Goal: Find specific page/section: Find specific page/section

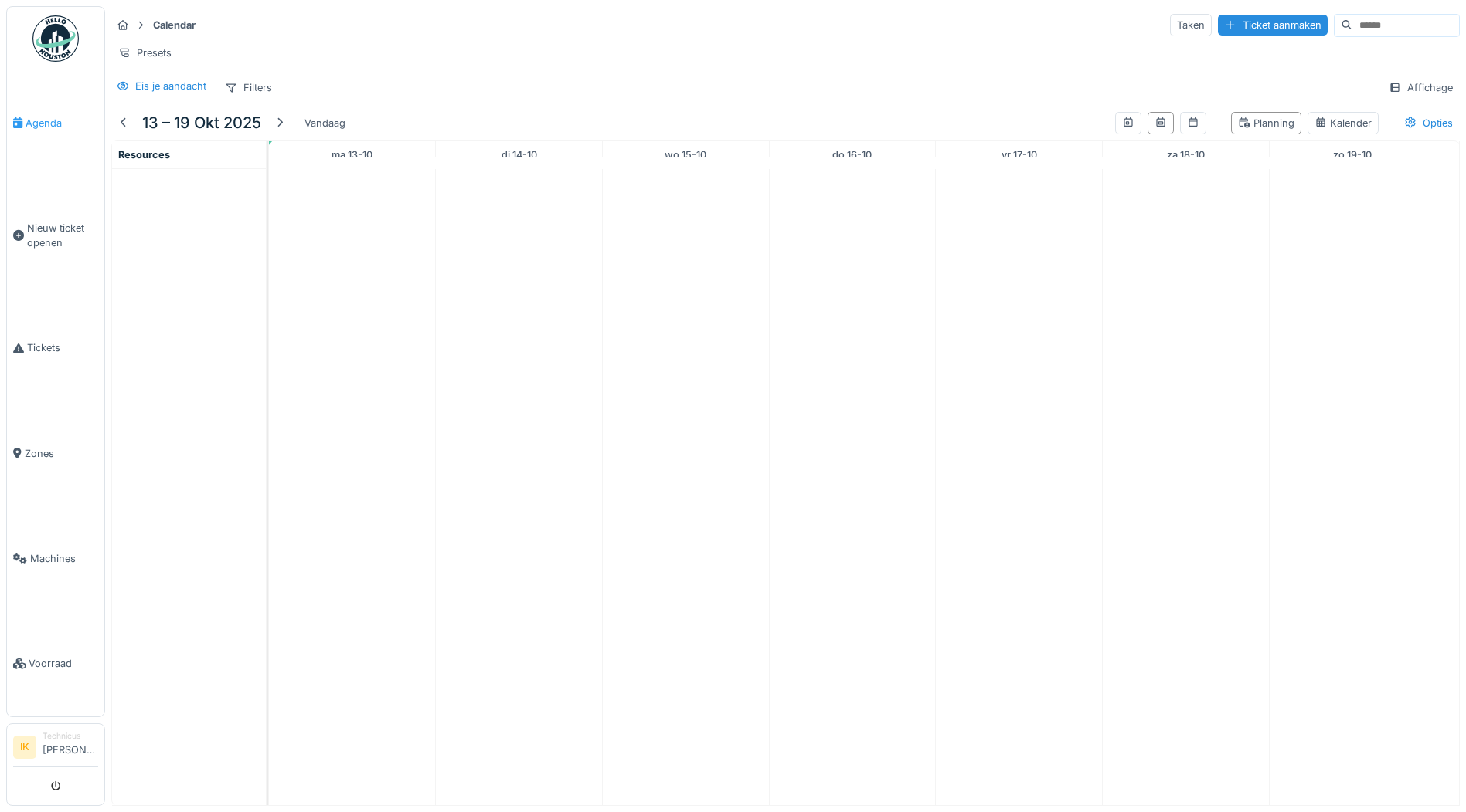
click at [40, 117] on span "Agenda" at bounding box center [61, 124] width 73 height 15
click at [61, 39] on img at bounding box center [55, 38] width 46 height 46
